Goal: Information Seeking & Learning: Learn about a topic

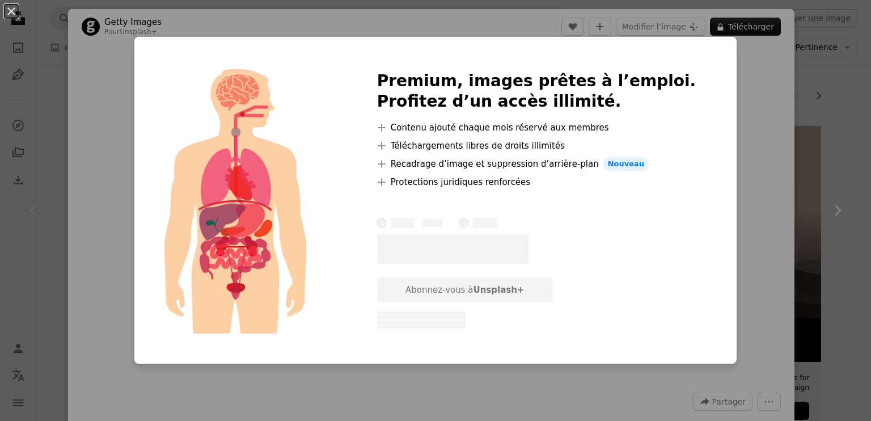
scroll to position [57, 0]
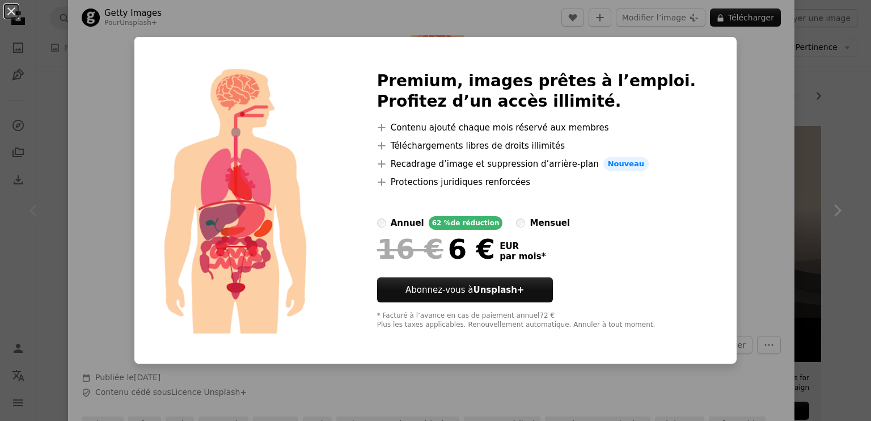
click at [728, 172] on div "An X shape Premium, images prêtes à l’emploi. Profitez d’un accès illimité. A p…" at bounding box center [435, 210] width 871 height 421
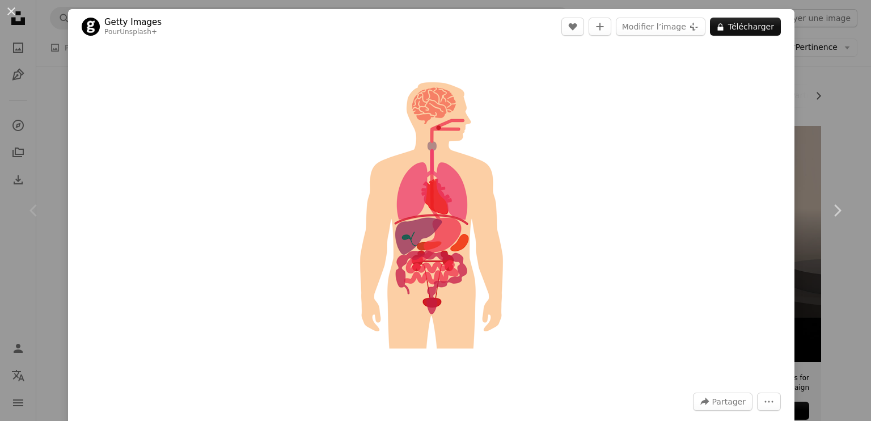
click at [832, 89] on div "An X shape Chevron left Chevron right Getty Images Pour Unsplash+ A heart A plu…" at bounding box center [435, 210] width 871 height 421
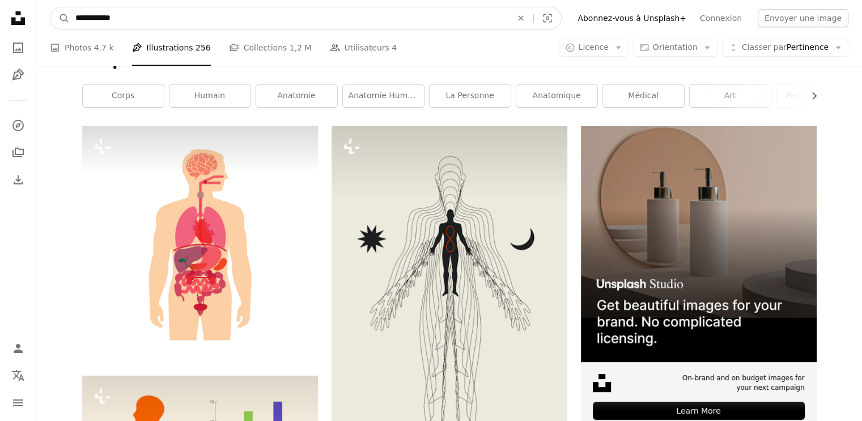
click at [180, 17] on input "**********" at bounding box center [289, 18] width 439 height 22
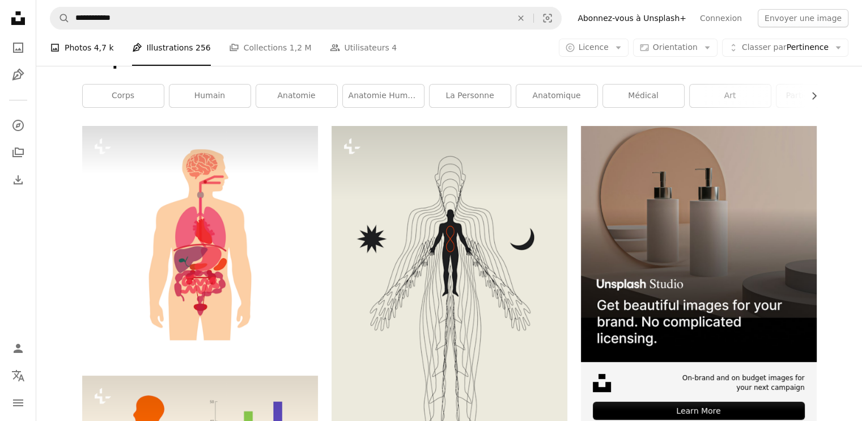
click at [103, 48] on span "4,7 k" at bounding box center [104, 47] width 20 height 12
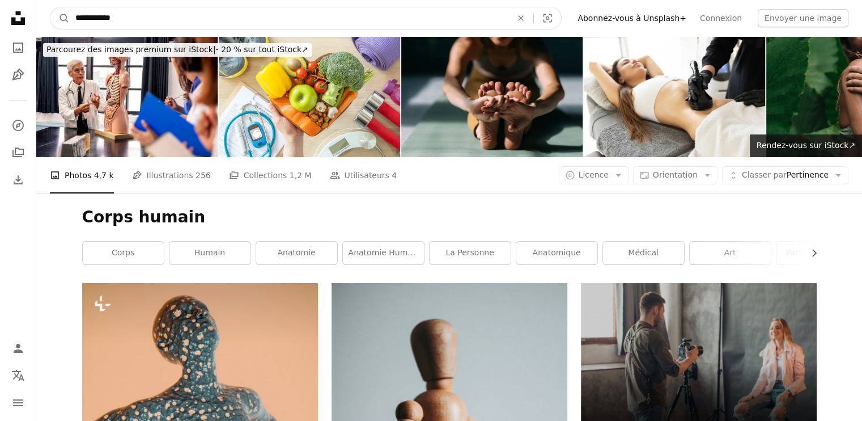
click at [157, 12] on input "**********" at bounding box center [289, 18] width 439 height 22
drag, startPoint x: 159, startPoint y: 14, endPoint x: 0, endPoint y: 15, distance: 158.8
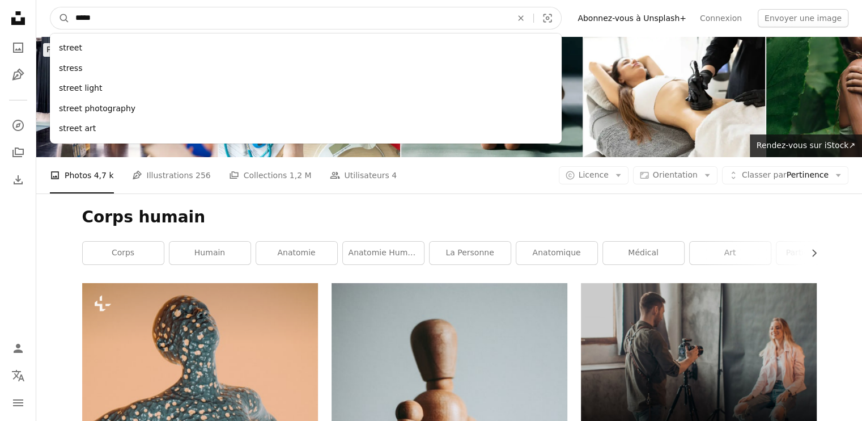
type input "******"
click button "A magnifying glass" at bounding box center [59, 18] width 19 height 22
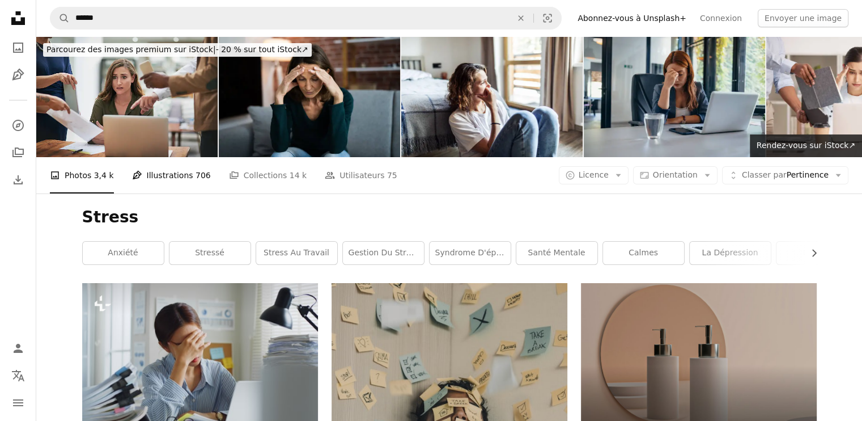
click at [163, 175] on link "Pen Tool Illustrations 706" at bounding box center [171, 175] width 79 height 36
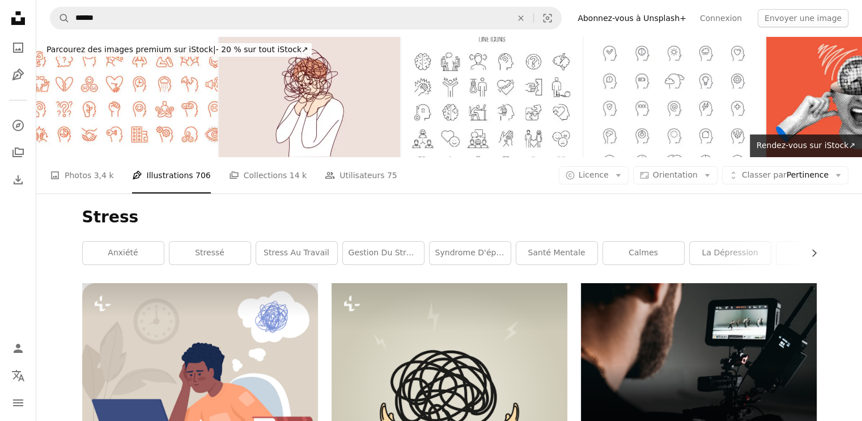
click at [391, 253] on link "Gestion du stress" at bounding box center [383, 253] width 81 height 23
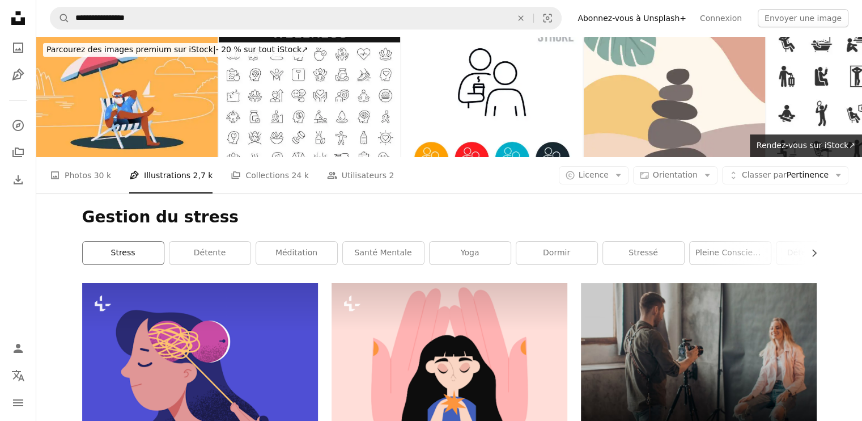
click at [136, 251] on link "stress" at bounding box center [123, 253] width 81 height 23
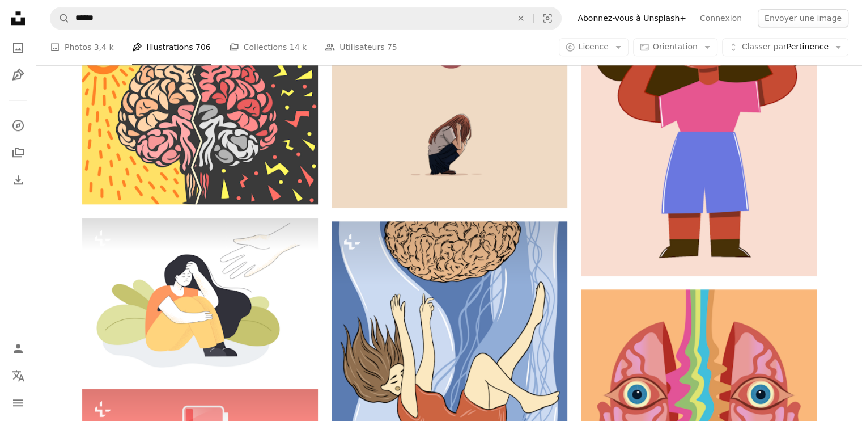
scroll to position [1021, 0]
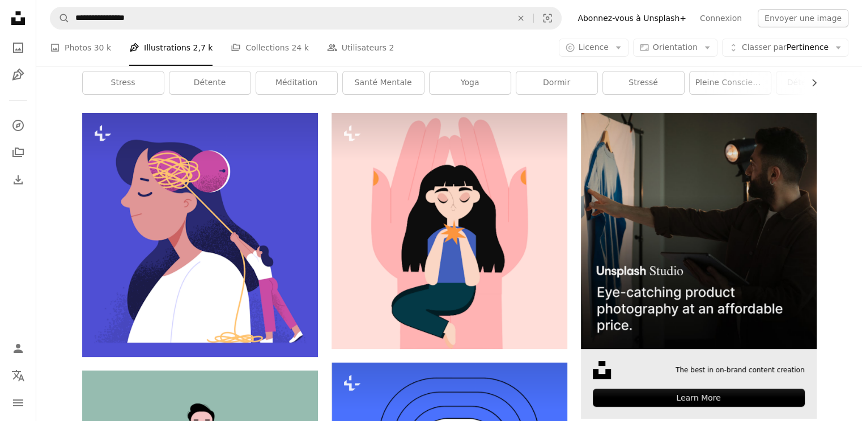
scroll to position [227, 0]
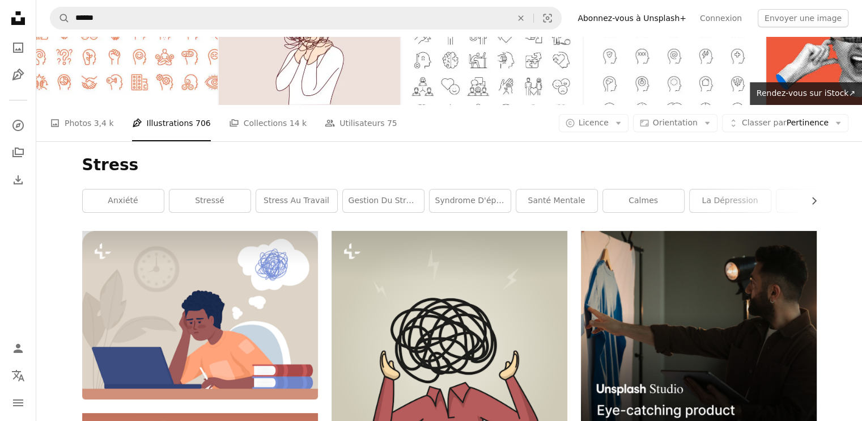
scroll to position [113, 0]
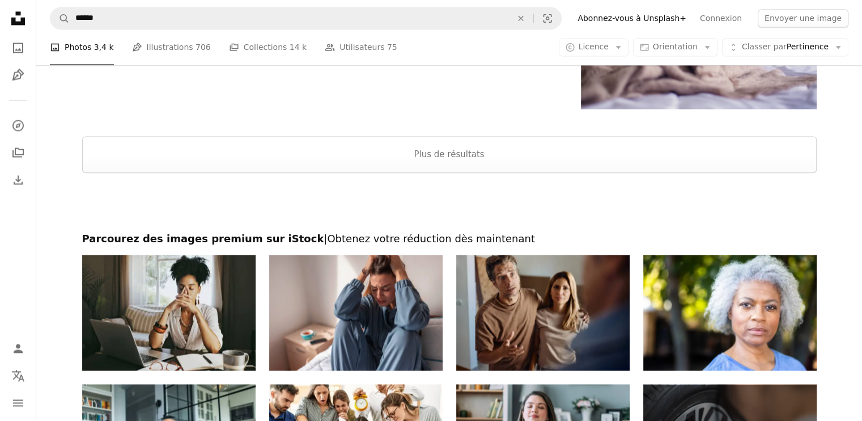
scroll to position [1755, 0]
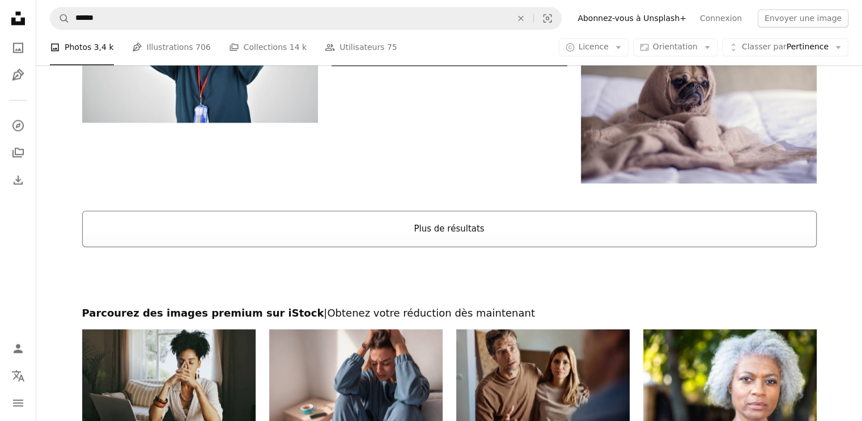
click at [461, 235] on button "Plus de résultats" at bounding box center [449, 228] width 735 height 36
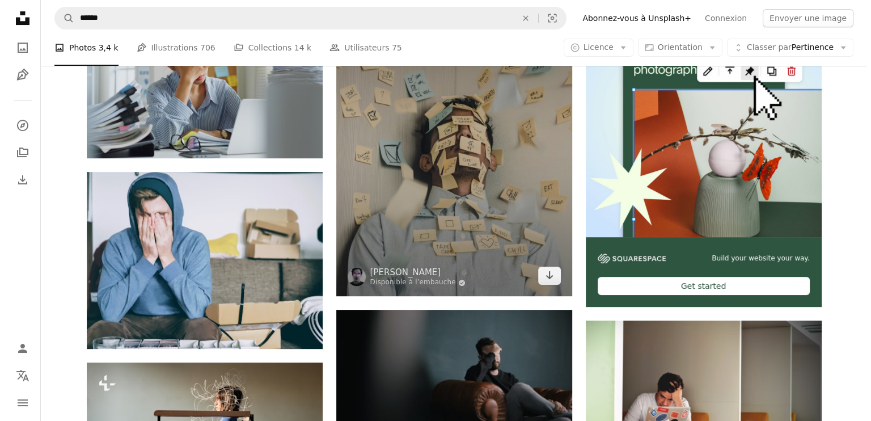
scroll to position [283, 0]
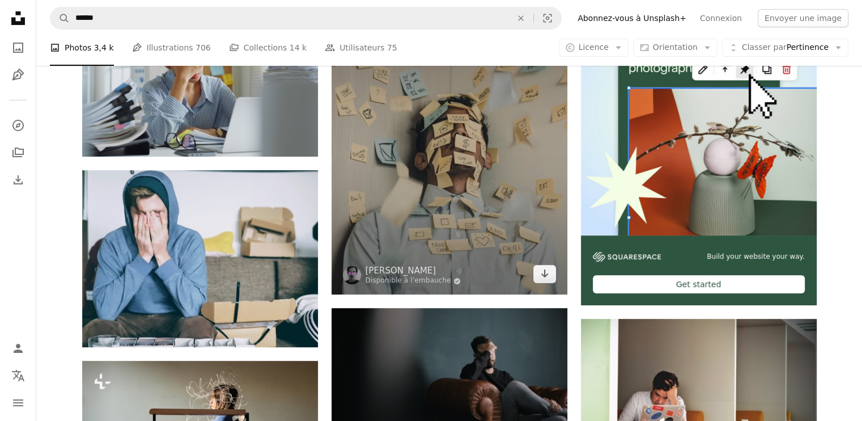
click at [508, 247] on img at bounding box center [450, 146] width 236 height 295
